Goal: Find specific page/section: Find specific page/section

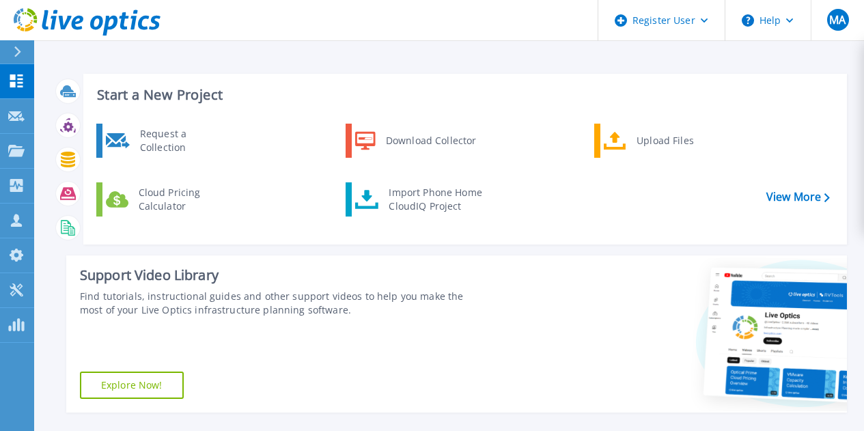
click at [6, 54] on button at bounding box center [17, 52] width 34 height 24
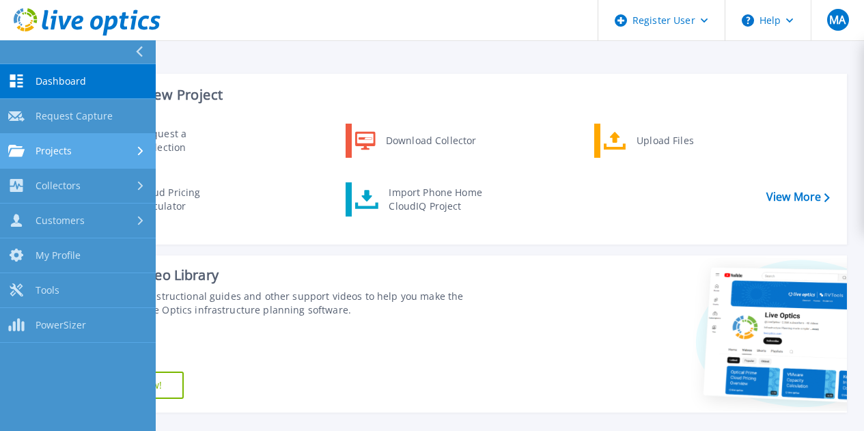
click at [48, 148] on span "Projects" at bounding box center [54, 151] width 36 height 12
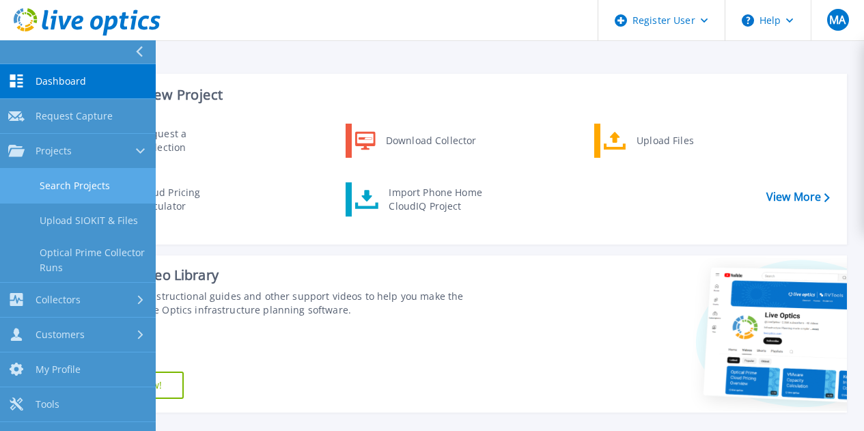
click at [126, 189] on link "Search Projects" at bounding box center [78, 186] width 156 height 35
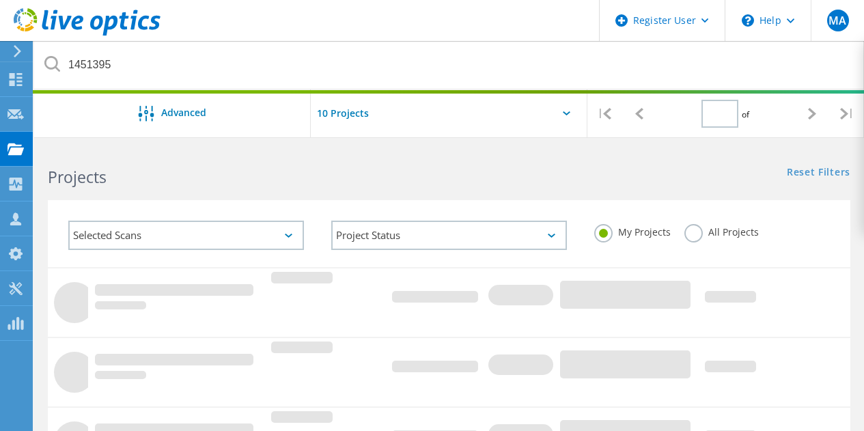
type input "1"
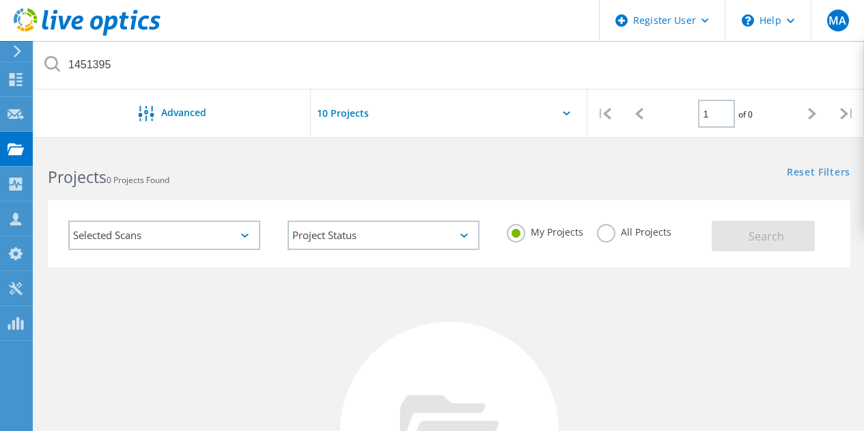
click at [603, 237] on label "All Projects" at bounding box center [634, 230] width 74 height 13
click at [0, 0] on input "All Projects" at bounding box center [0, 0] width 0 height 0
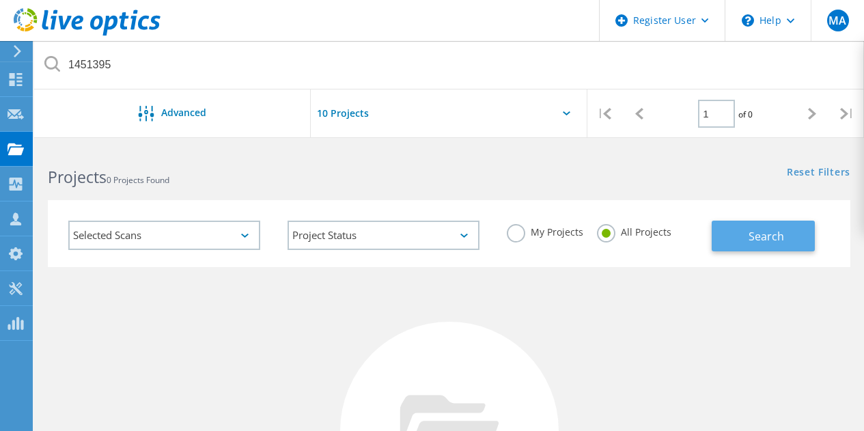
click at [745, 237] on button "Search" at bounding box center [763, 236] width 103 height 31
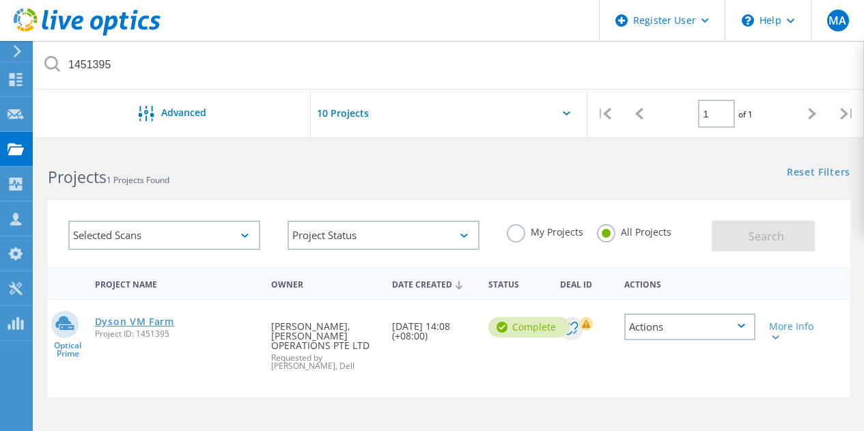
click at [154, 318] on link "Dyson VM Farm" at bounding box center [134, 322] width 79 height 10
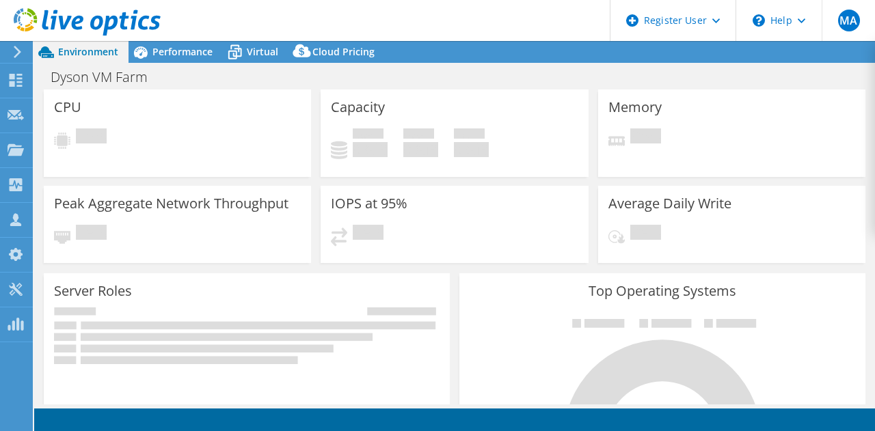
select select "[GEOGRAPHIC_DATA]"
select select "USD"
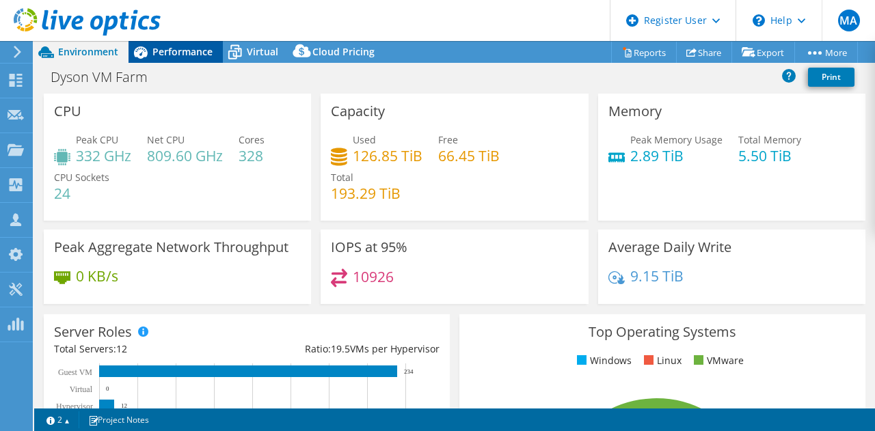
click at [180, 49] on span "Performance" at bounding box center [182, 51] width 60 height 13
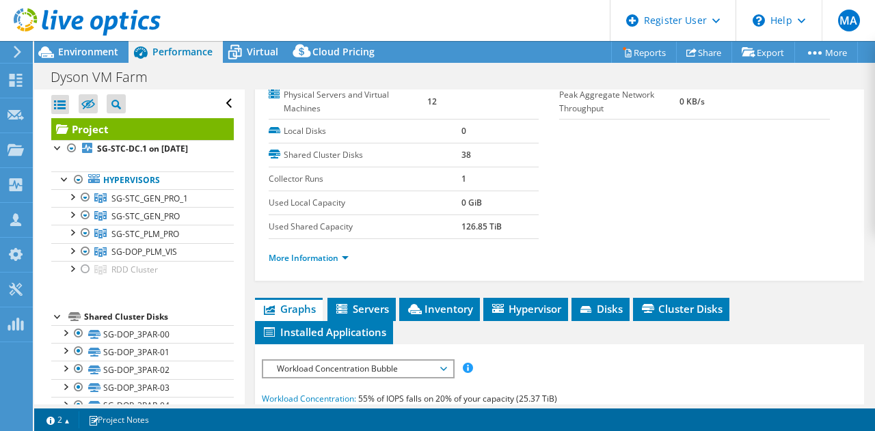
scroll to position [364, 0]
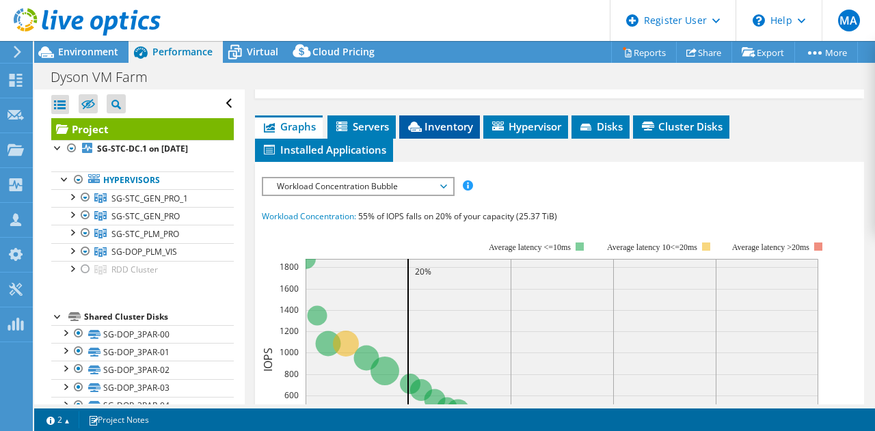
click at [442, 124] on span "Inventory" at bounding box center [439, 127] width 67 height 14
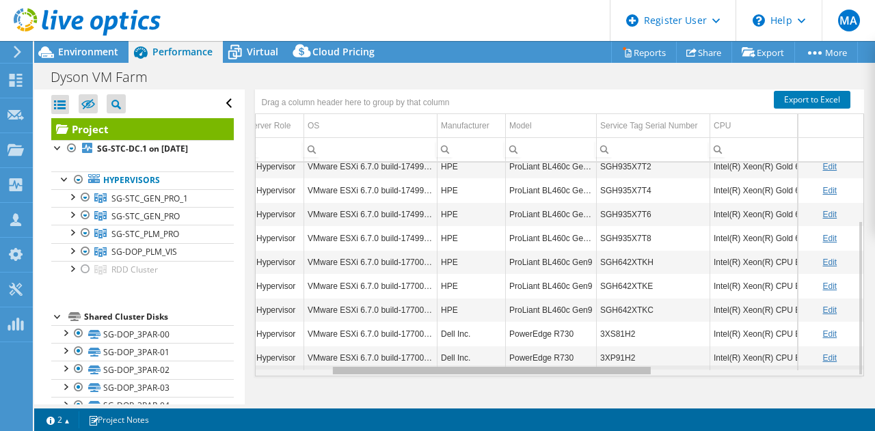
scroll to position [0, 0]
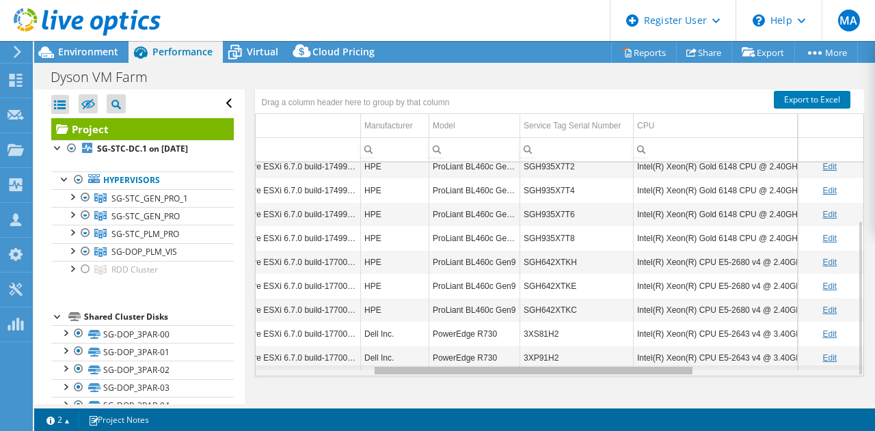
drag, startPoint x: 497, startPoint y: 372, endPoint x: 616, endPoint y: 376, distance: 119.0
click at [616, 376] on body "MA Dell User Mohammed Asim Mohammed.Asim1@dell.com Dell My Profile Log Out \n H…" at bounding box center [437, 215] width 875 height 431
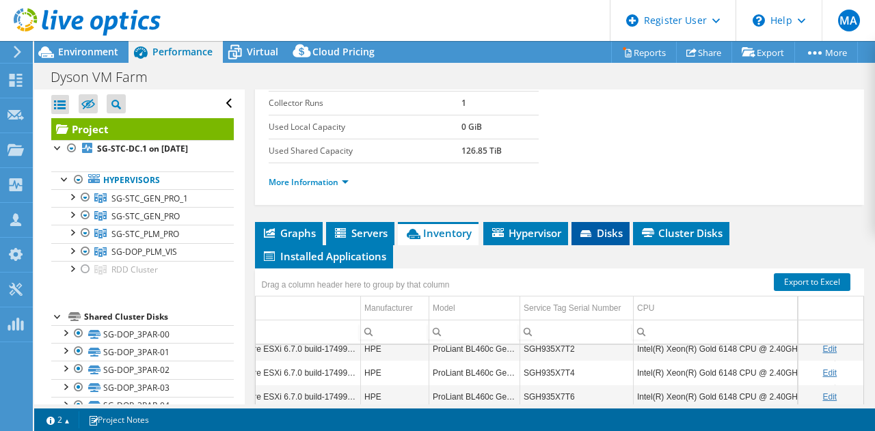
click at [586, 230] on icon at bounding box center [585, 233] width 11 height 7
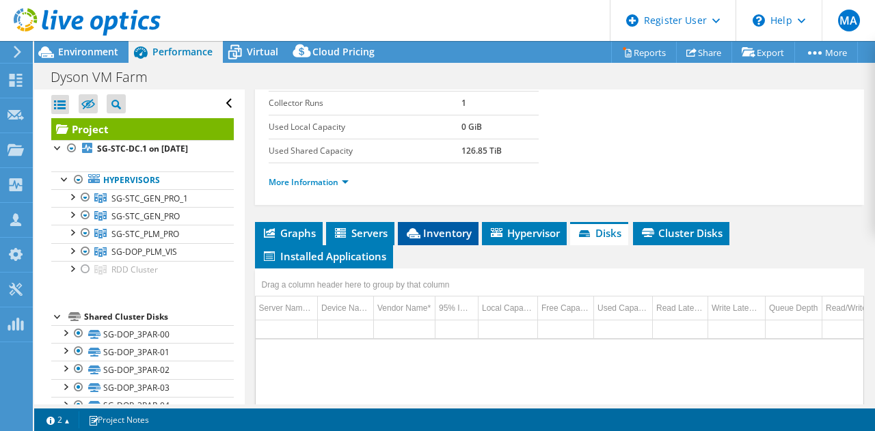
click at [442, 240] on li "Inventory" at bounding box center [438, 233] width 81 height 23
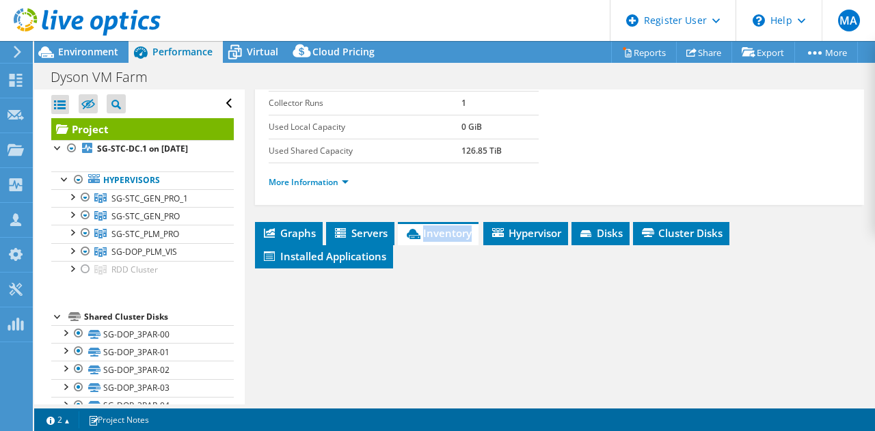
click at [442, 240] on li "Inventory" at bounding box center [438, 233] width 81 height 23
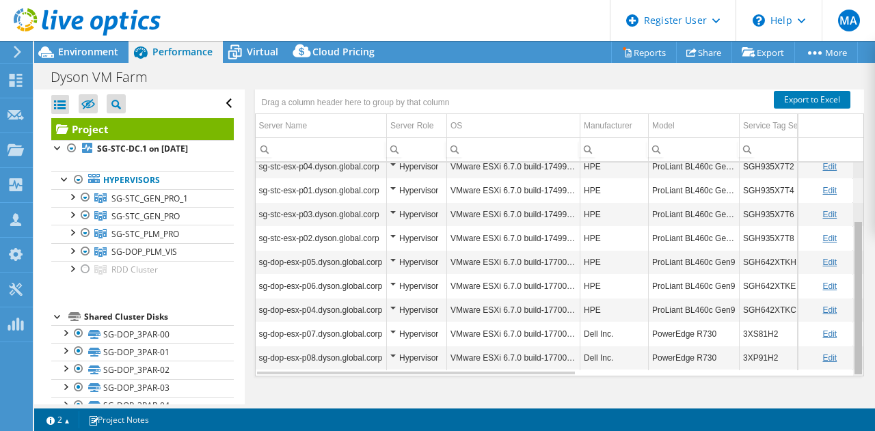
drag, startPoint x: 851, startPoint y: 285, endPoint x: 857, endPoint y: 326, distance: 41.5
click at [857, 326] on body "MA Dell User Mohammed Asim Mohammed.Asim1@dell.com Dell My Profile Log Out \n H…" at bounding box center [437, 215] width 875 height 431
click at [854, 307] on div "Data grid" at bounding box center [858, 298] width 8 height 152
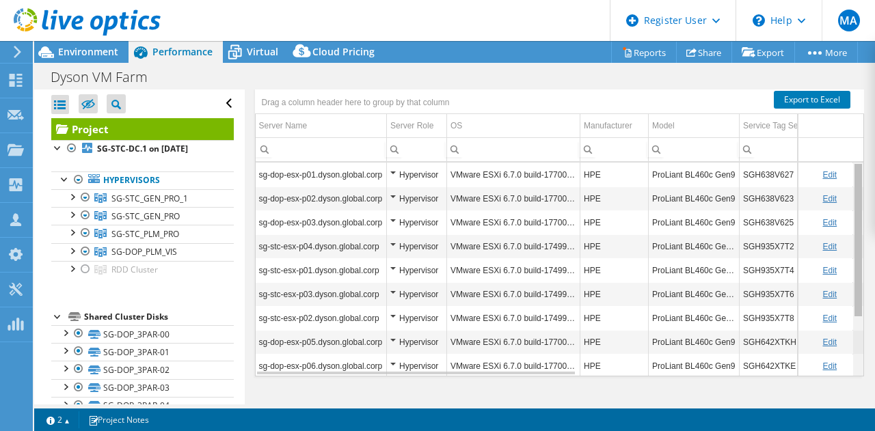
drag, startPoint x: 849, startPoint y: 307, endPoint x: 847, endPoint y: 221, distance: 86.8
click at [847, 221] on body "MA Dell User Mohammed Asim Mohammed.Asim1@dell.com Dell My Profile Log Out \n H…" at bounding box center [437, 215] width 875 height 431
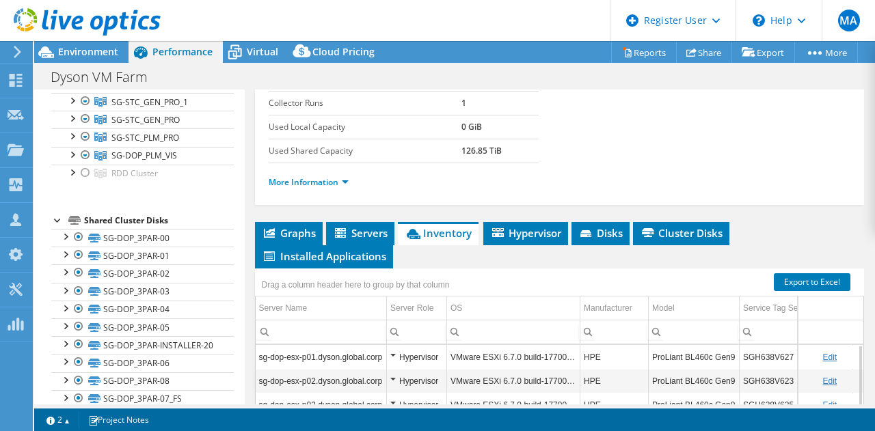
scroll to position [102, 0]
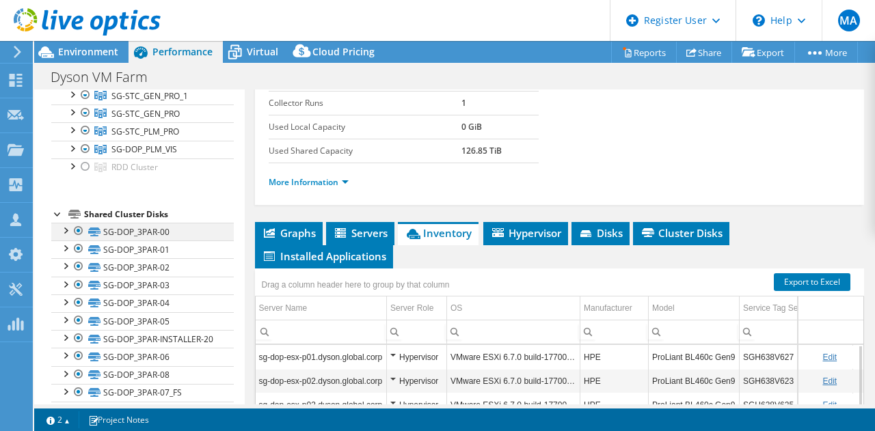
click at [66, 227] on div at bounding box center [65, 230] width 14 height 14
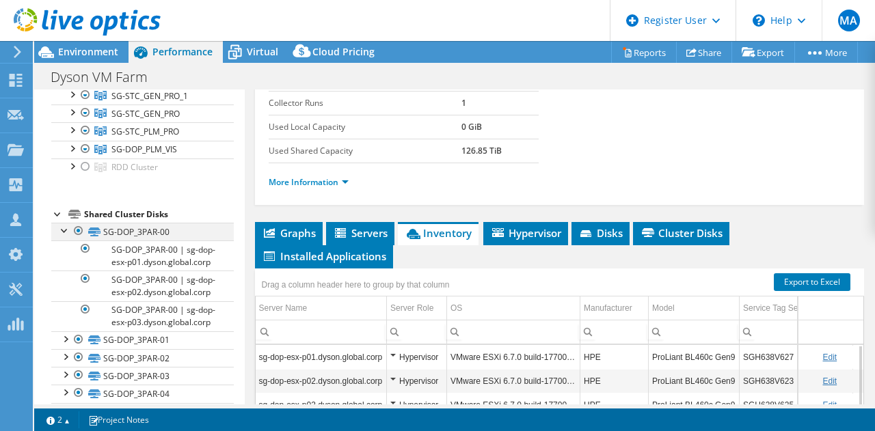
click at [66, 227] on div at bounding box center [65, 230] width 14 height 14
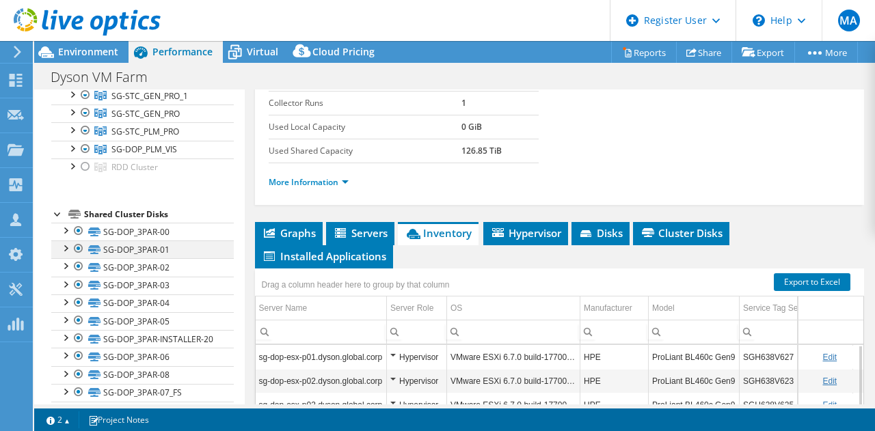
click at [66, 249] on div at bounding box center [65, 248] width 14 height 14
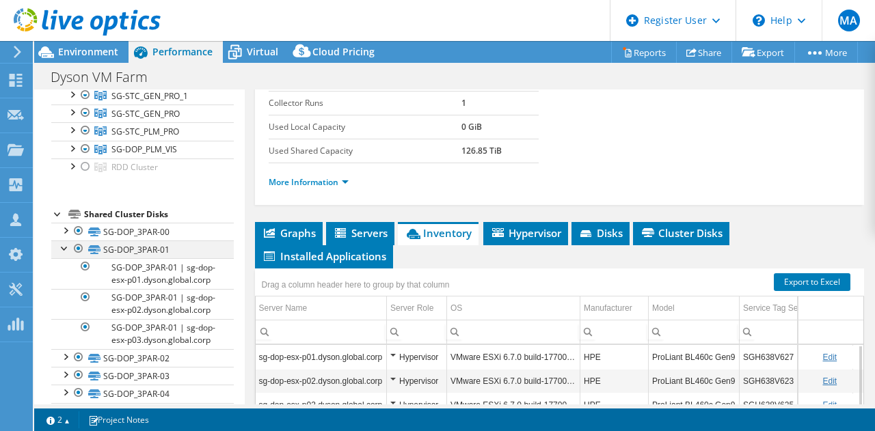
click at [66, 249] on div at bounding box center [65, 248] width 14 height 14
click at [64, 248] on div at bounding box center [65, 248] width 14 height 14
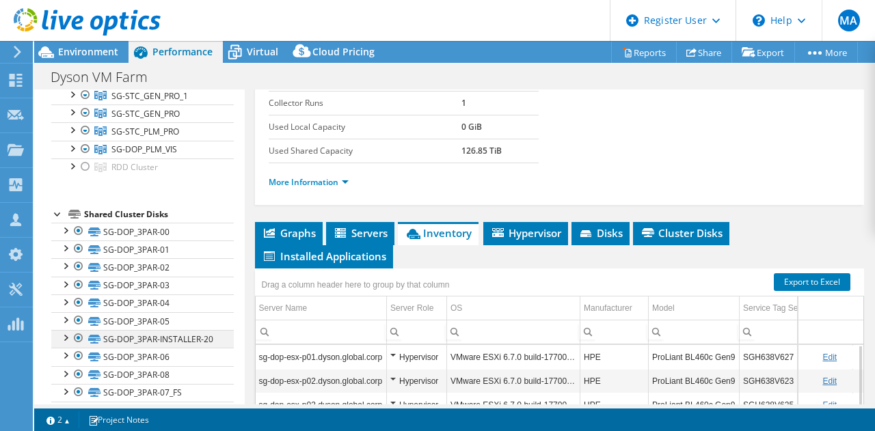
click at [61, 337] on div at bounding box center [65, 337] width 14 height 14
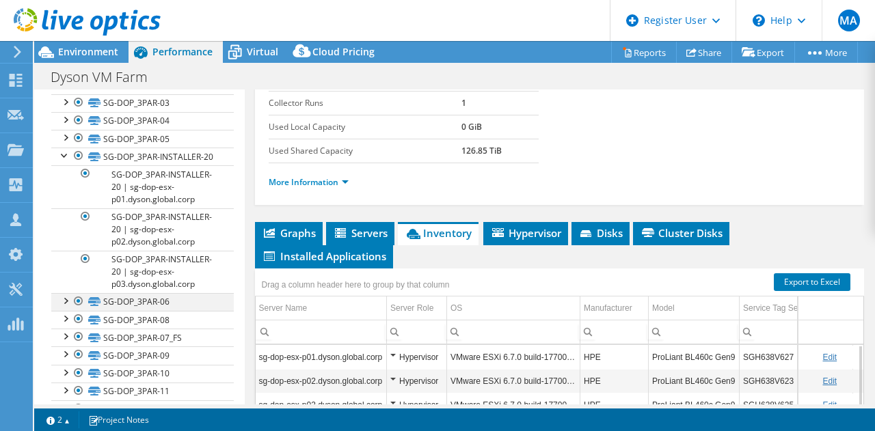
click at [63, 307] on div at bounding box center [65, 300] width 14 height 14
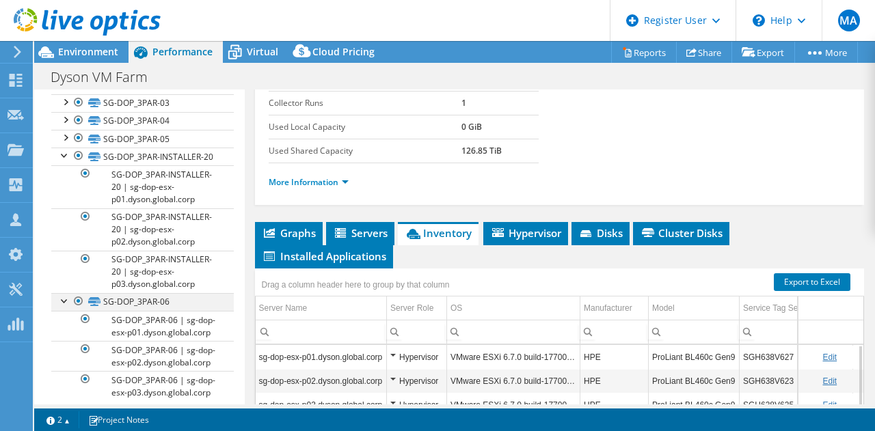
scroll to position [467, 0]
